Goal: Task Accomplishment & Management: Manage account settings

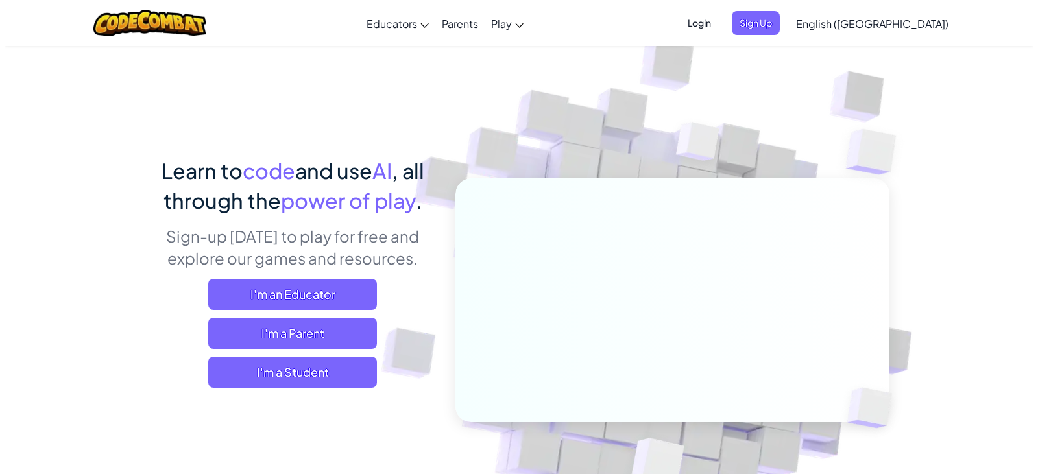
scroll to position [8143, 0]
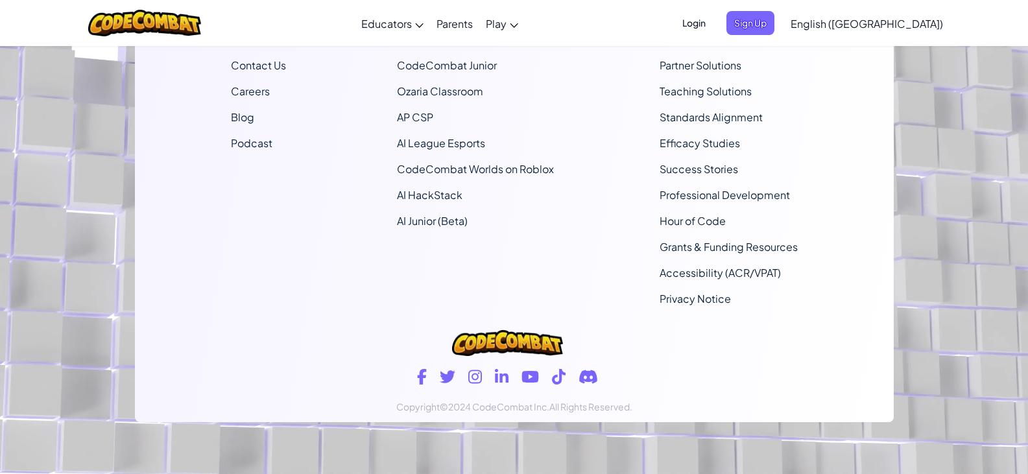
click at [714, 19] on span "Login" at bounding box center [694, 23] width 39 height 24
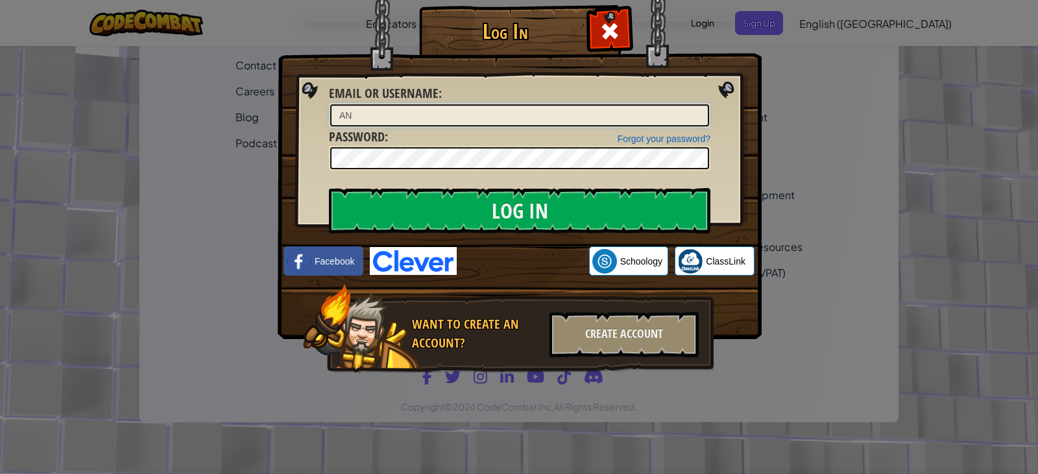
type input "A"
type input "[EMAIL_ADDRESS][DOMAIN_NAME]"
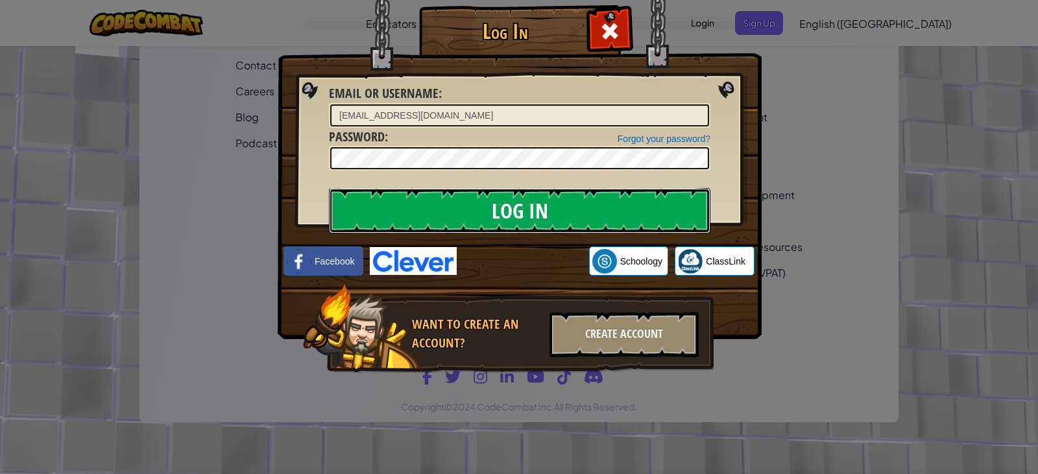
click at [445, 230] on input "Log In" at bounding box center [520, 210] width 382 height 45
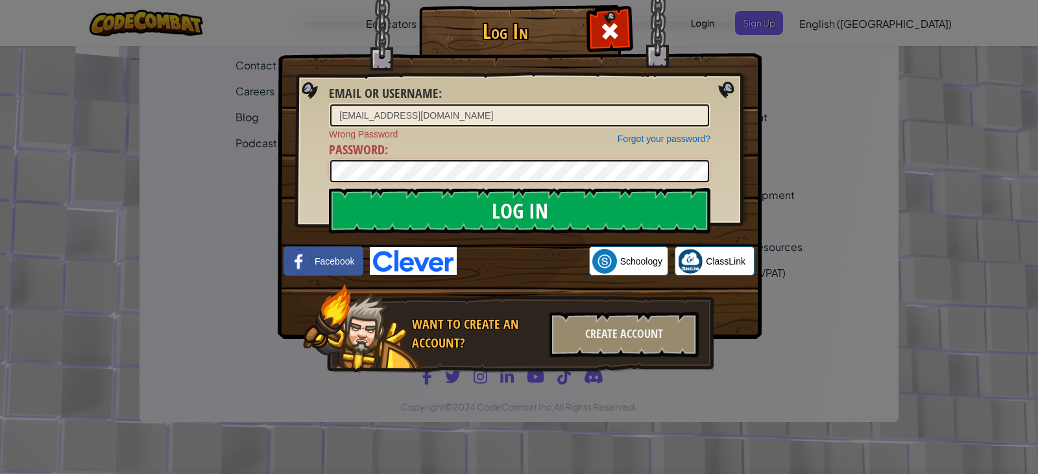
click at [329, 188] on input "Log In" at bounding box center [520, 210] width 382 height 45
